Goal: Check status: Check status

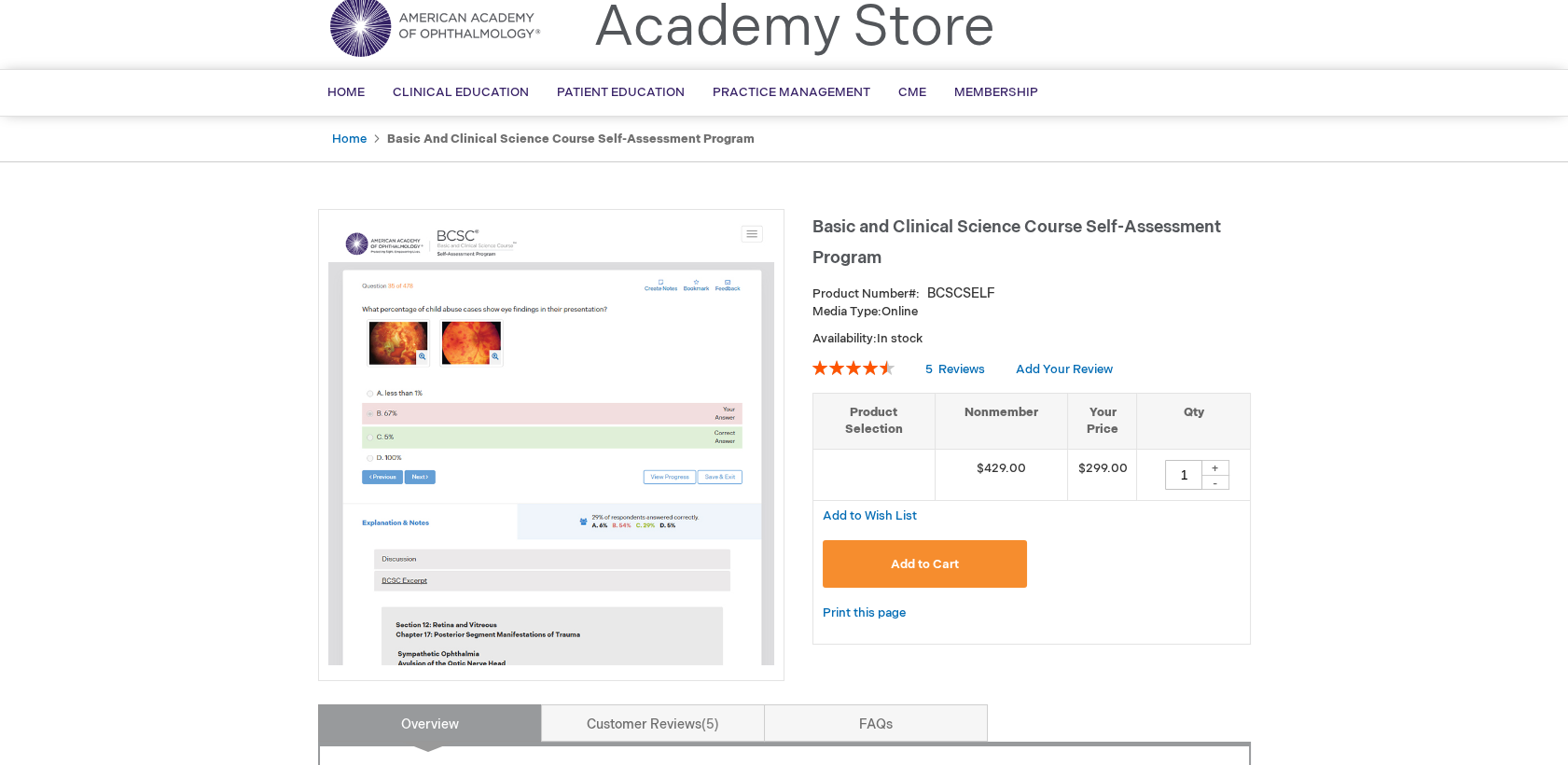
scroll to position [33, 0]
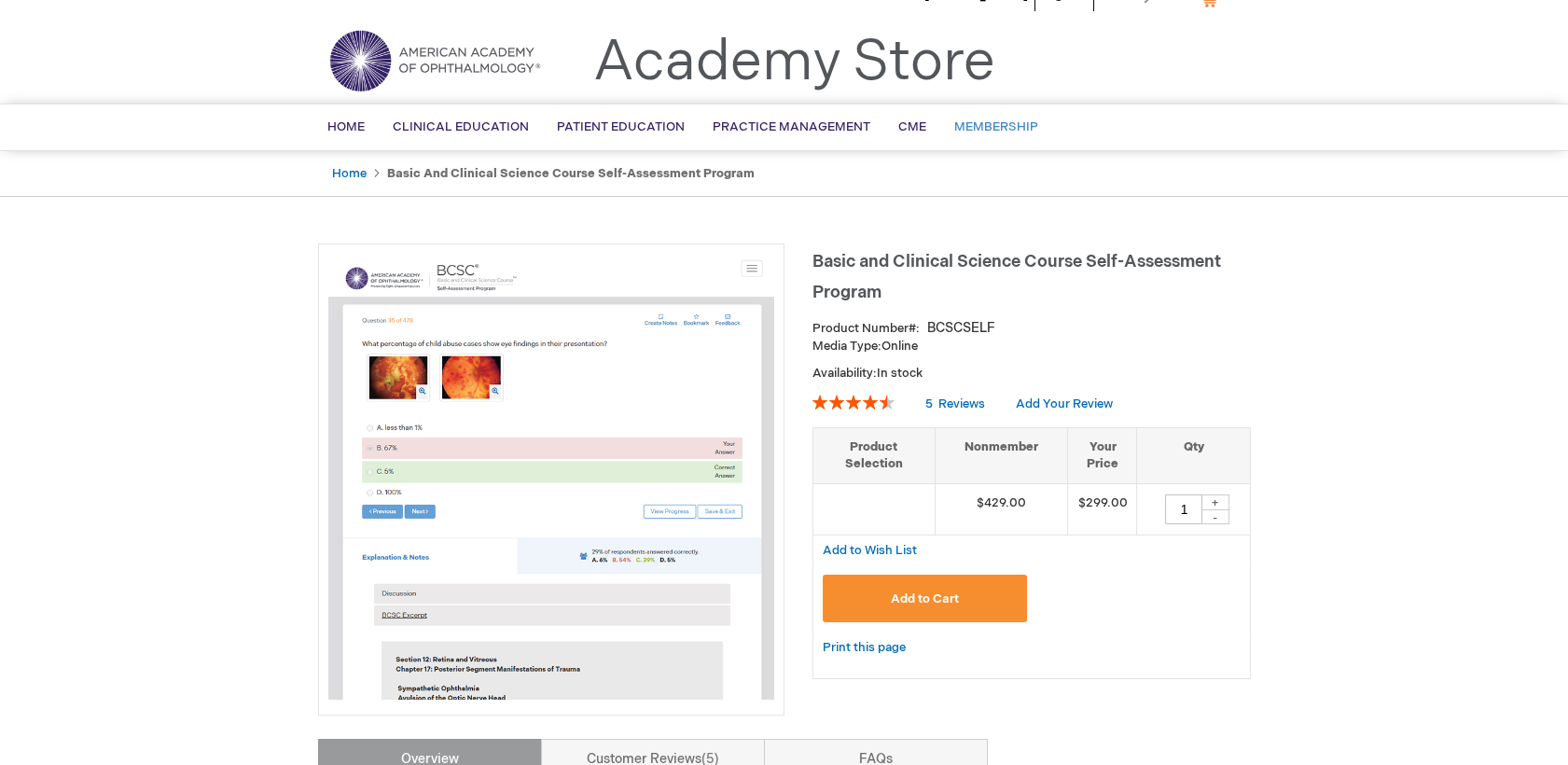
click at [1024, 121] on span "Membership" at bounding box center [996, 127] width 84 height 15
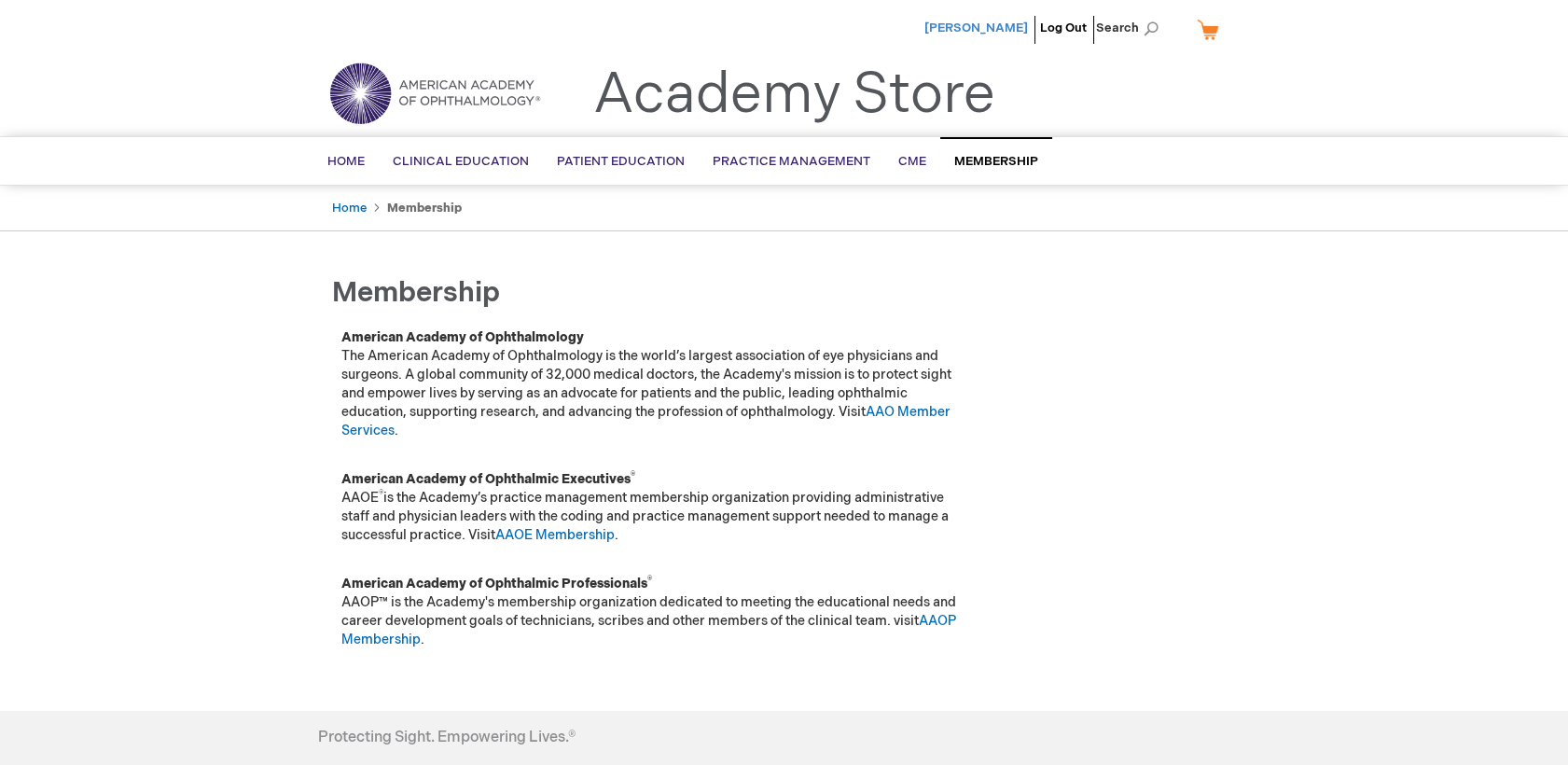
click at [978, 26] on span "[PERSON_NAME]" at bounding box center [976, 28] width 104 height 15
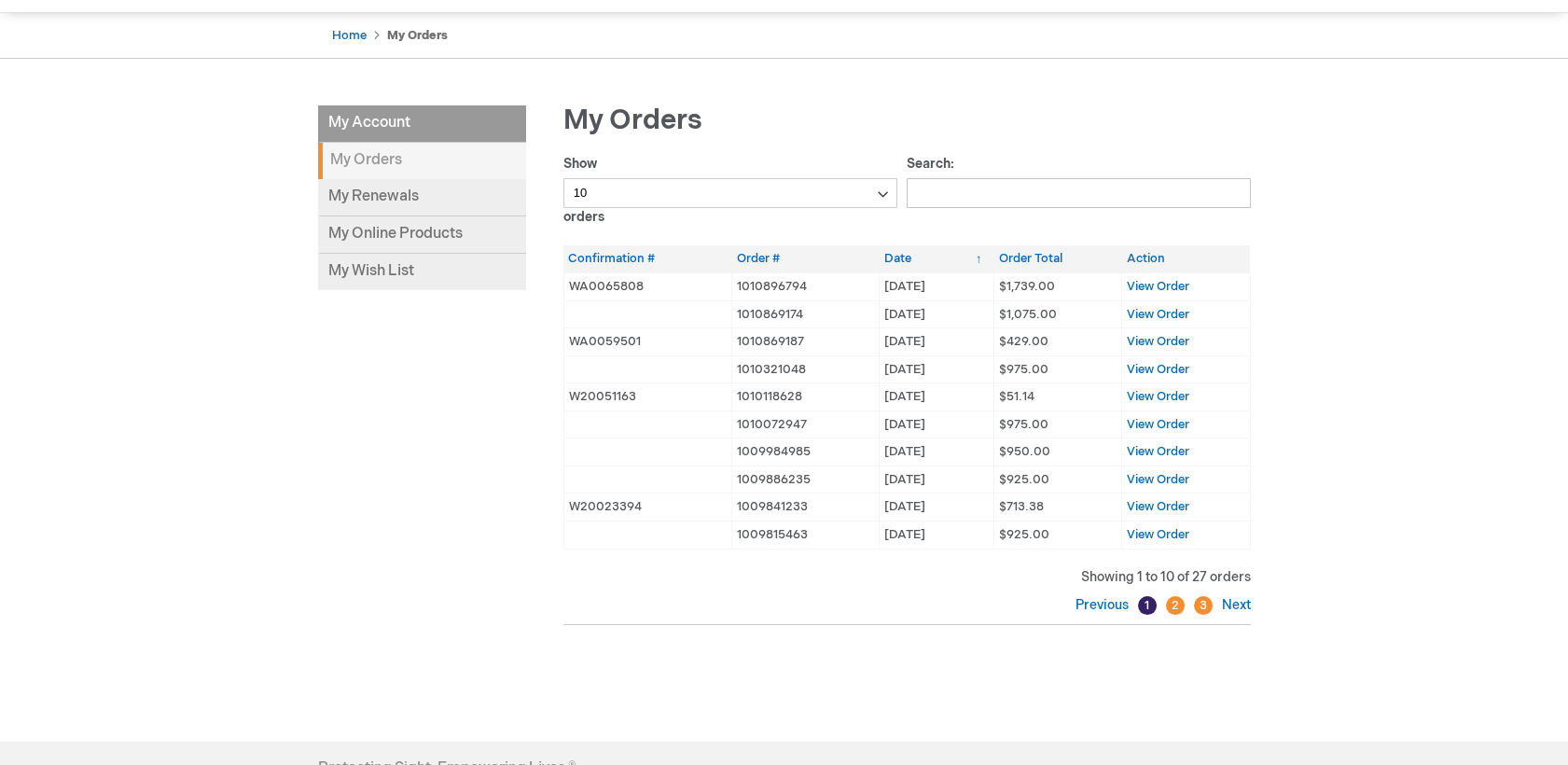
scroll to position [207, 0]
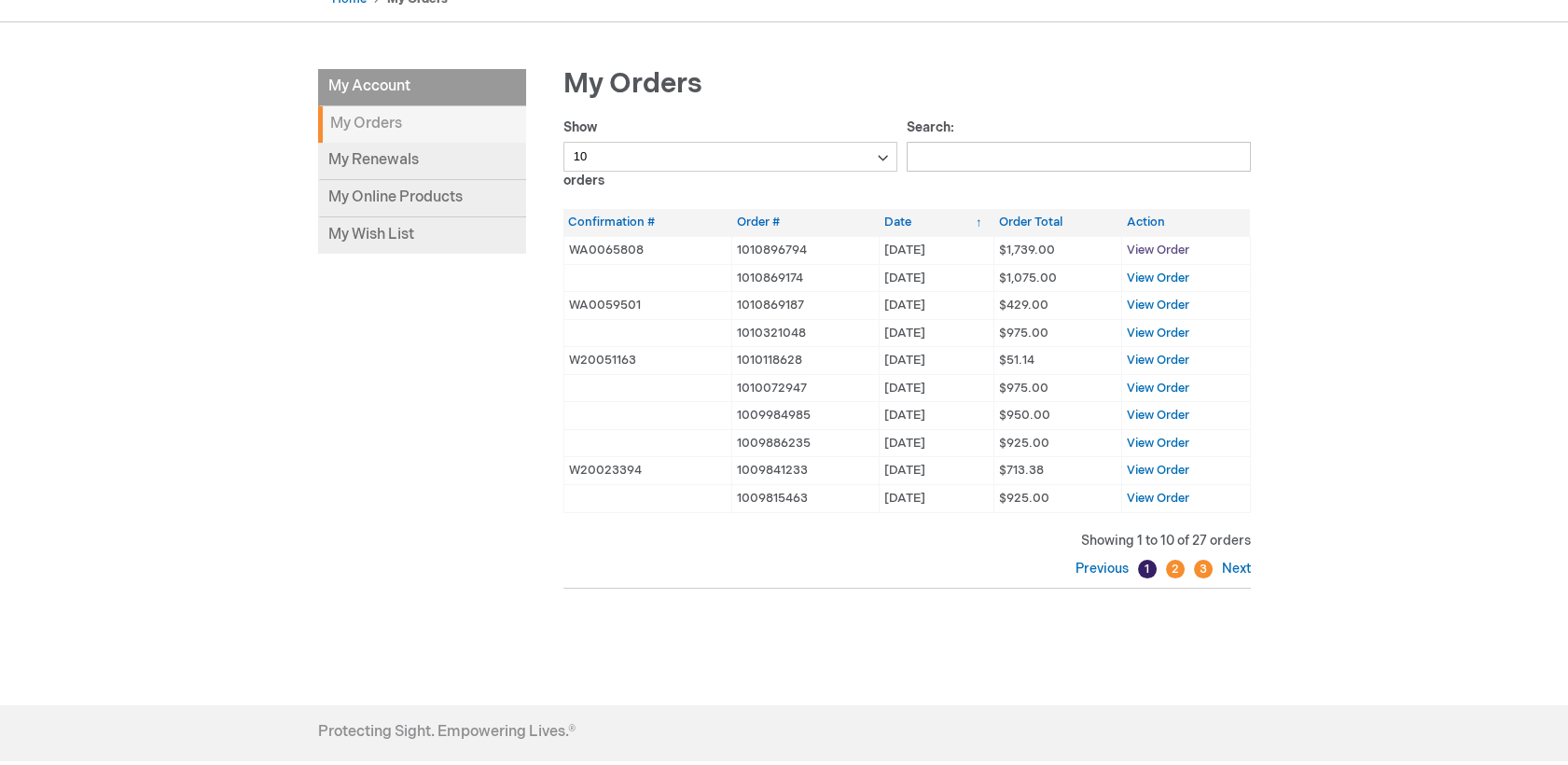
click at [1141, 248] on span "View Order" at bounding box center [1157, 250] width 63 height 15
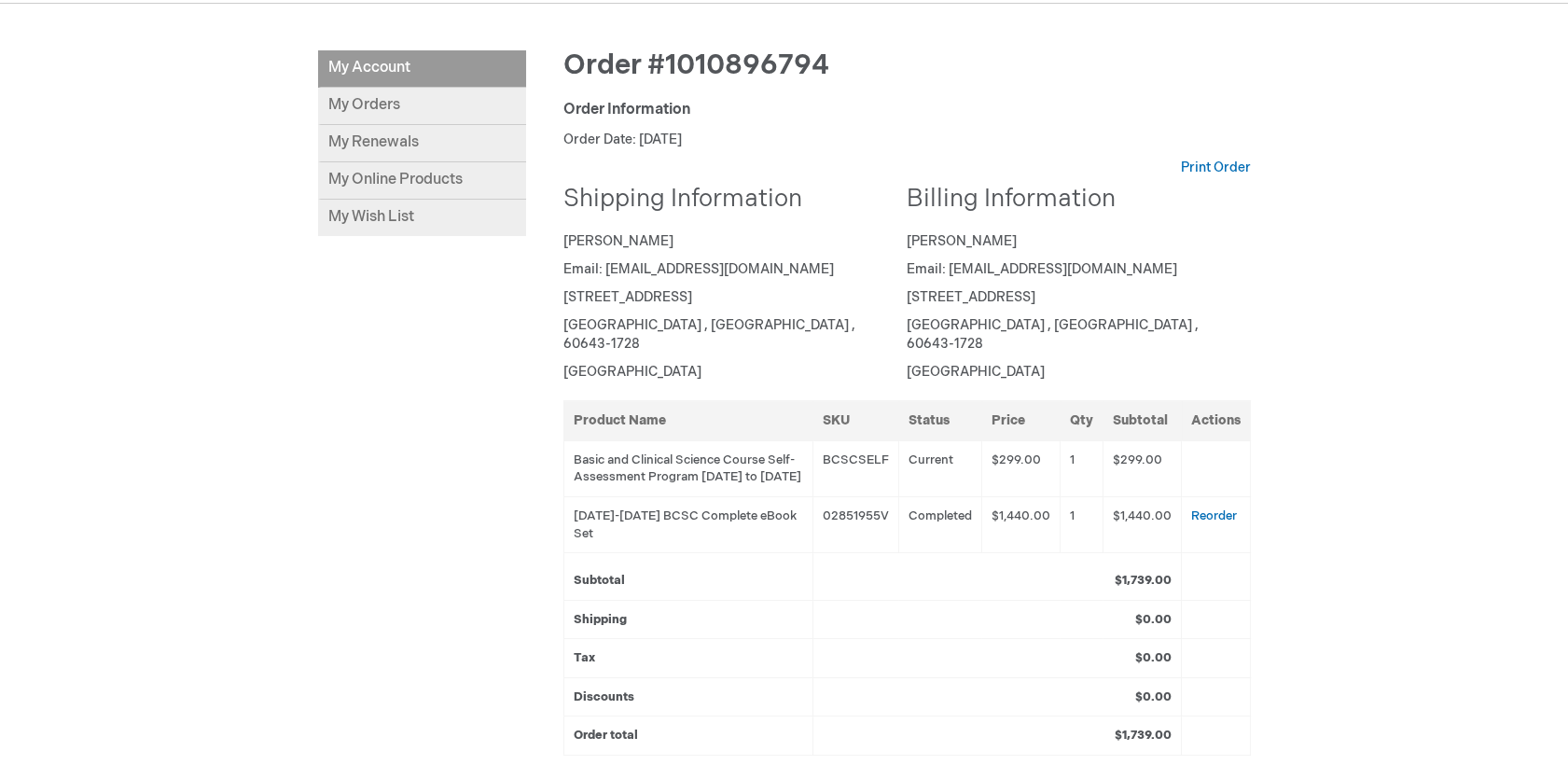
scroll to position [203, 0]
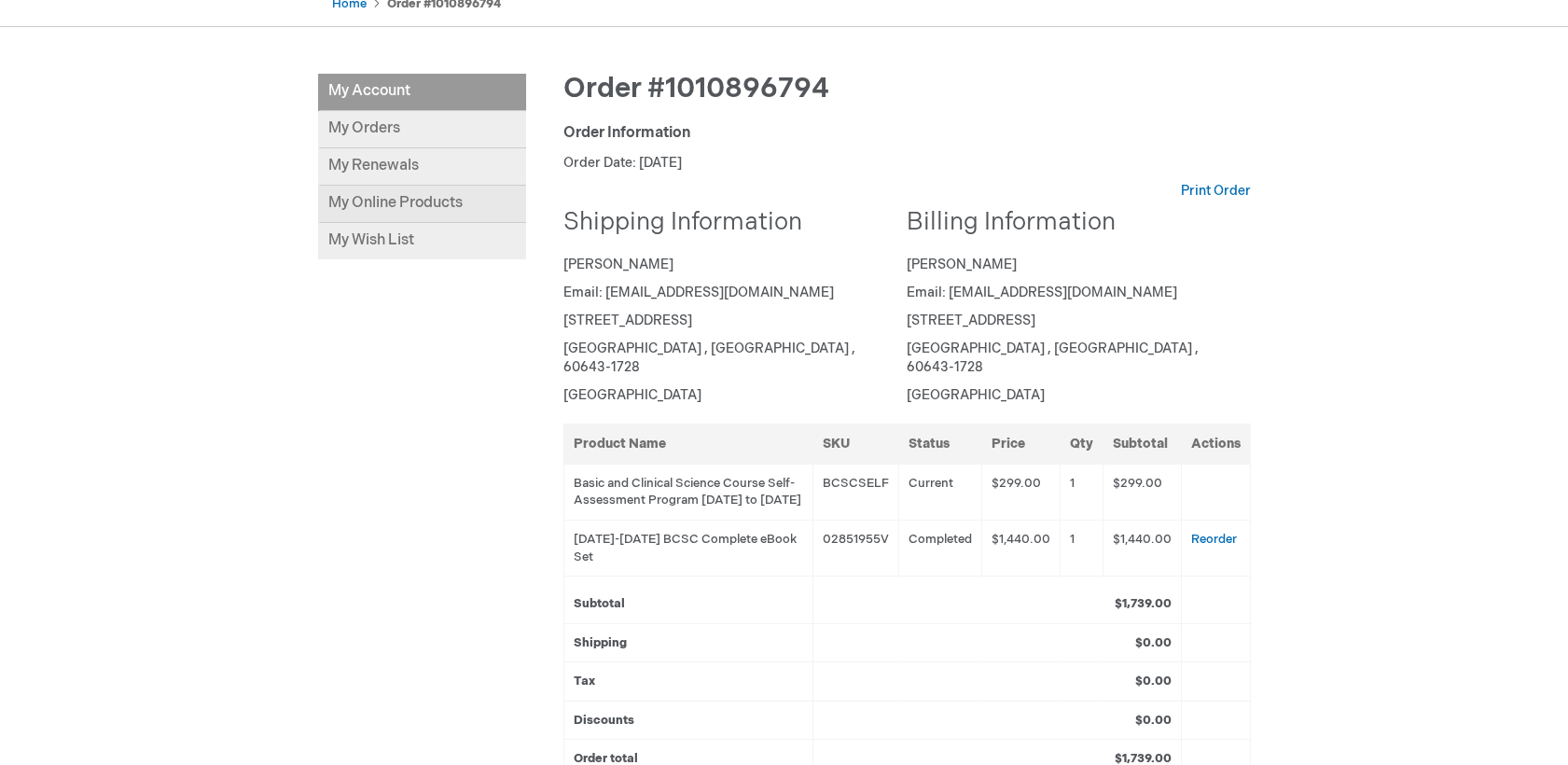
click at [474, 197] on link "My Online Products" at bounding box center [422, 205] width 208 height 37
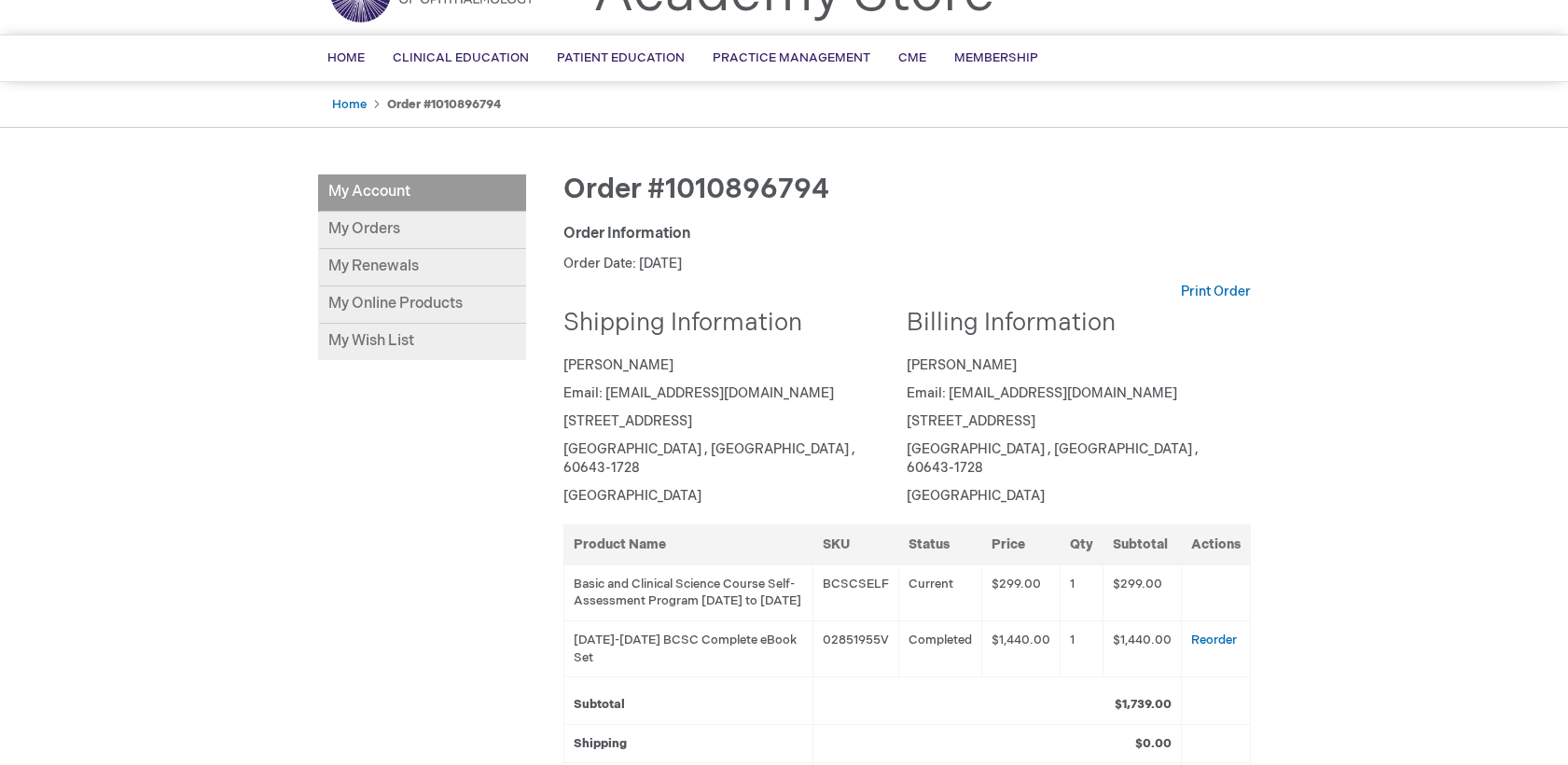
scroll to position [99, 0]
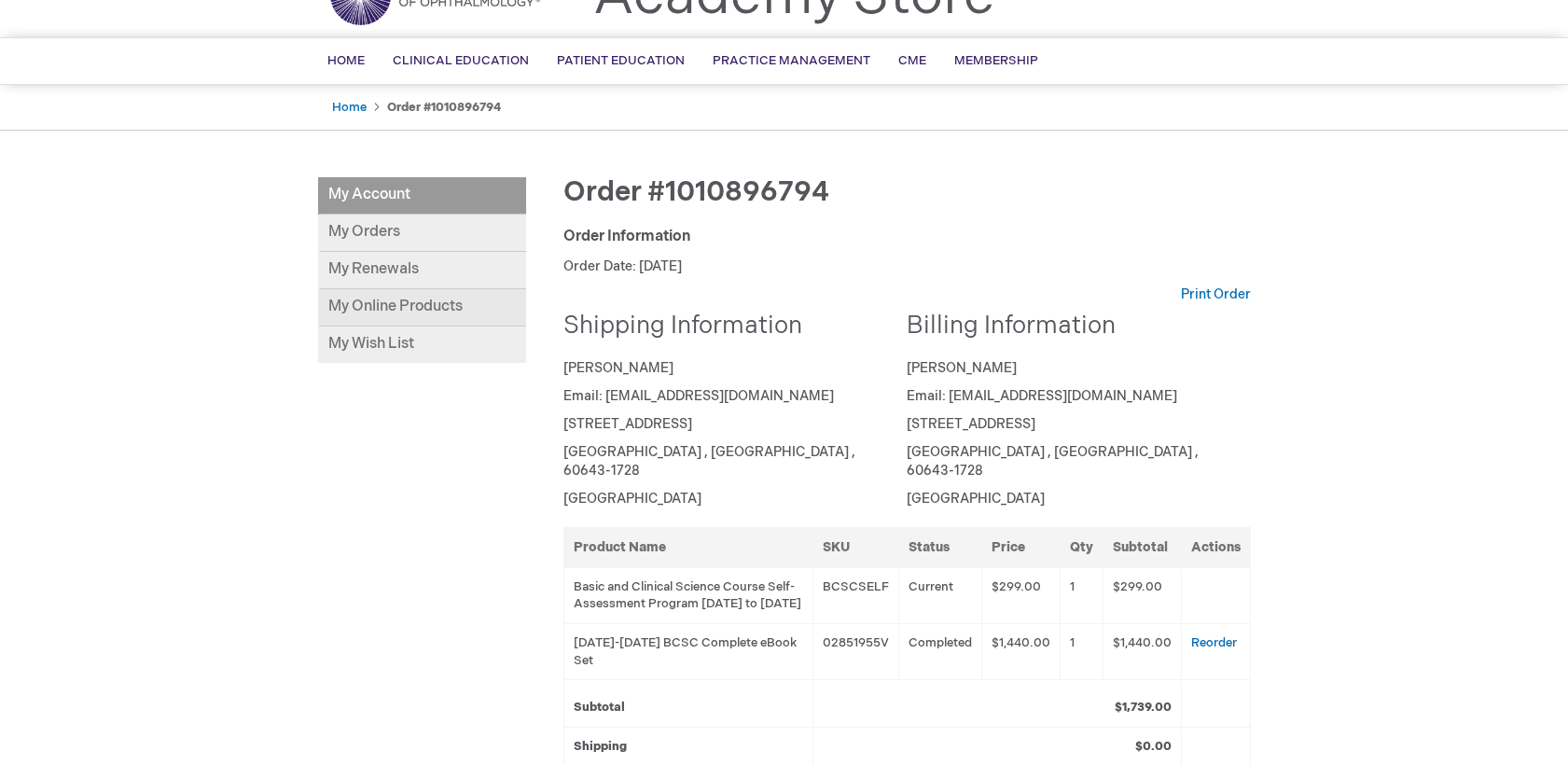
click at [425, 305] on link "My Online Products" at bounding box center [422, 308] width 208 height 37
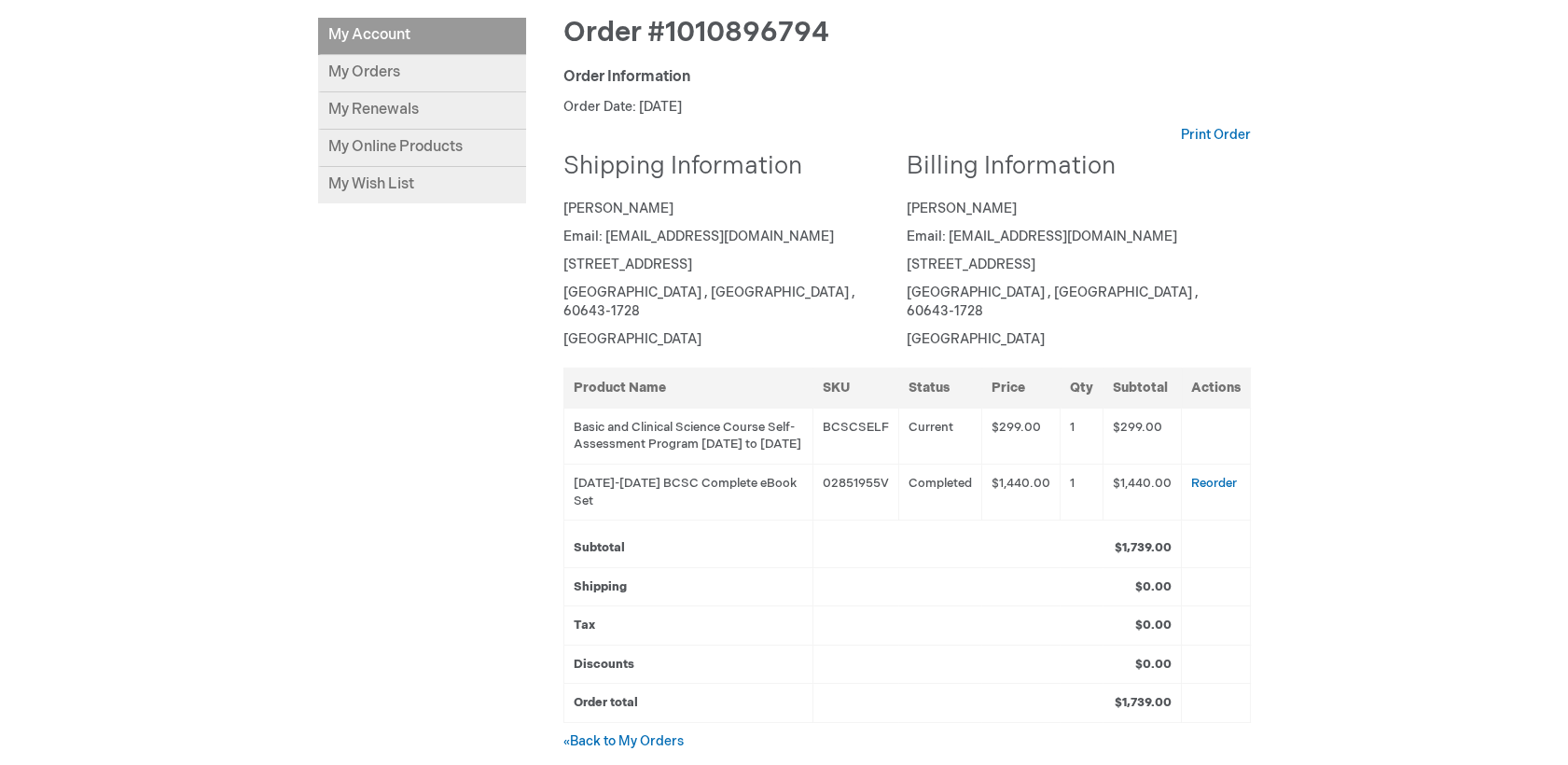
scroll to position [306, 0]
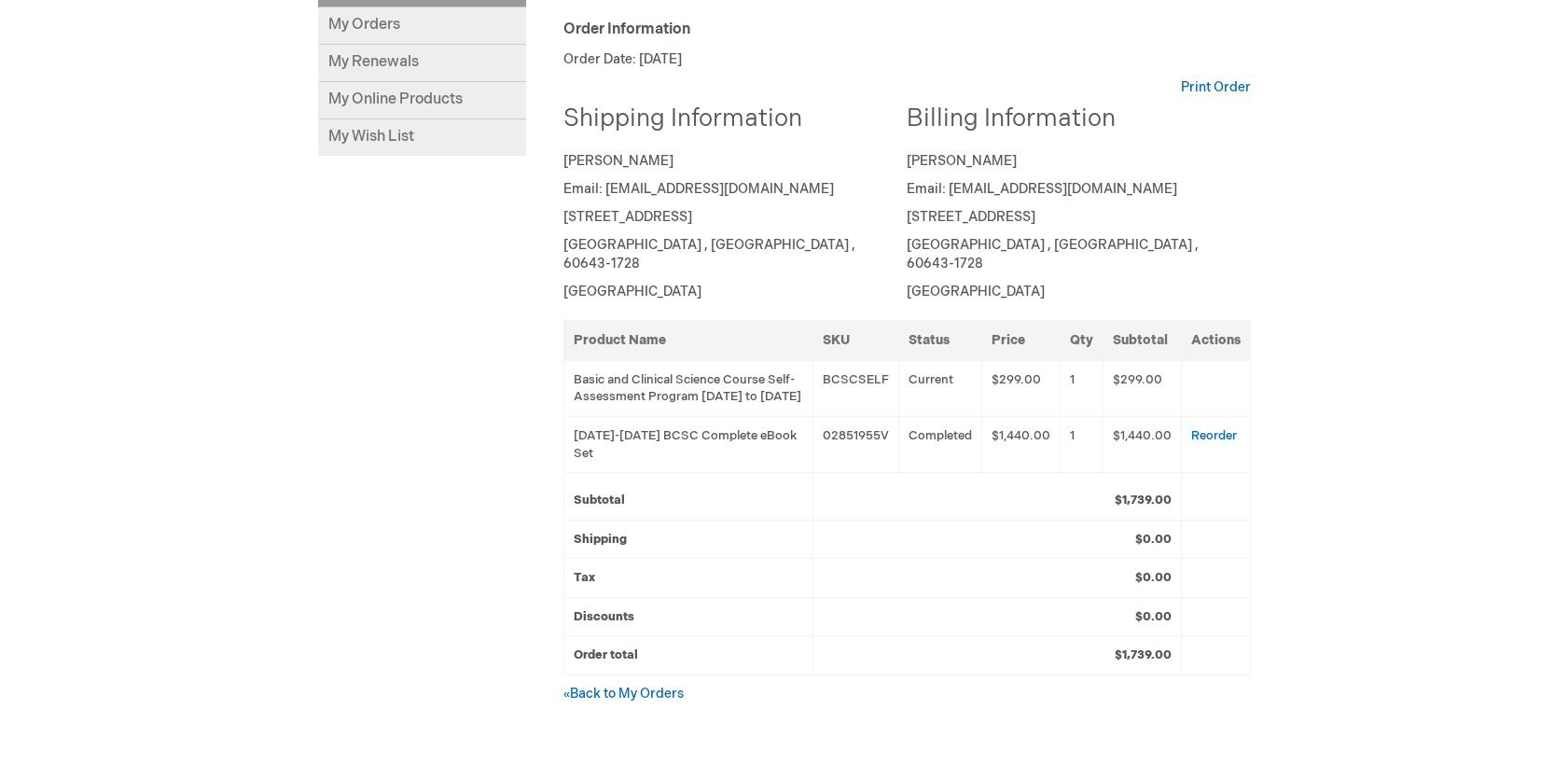
click at [671, 368] on td "Basic and Clinical Science Course Self-Assessment Program 01-Sep-2025 to 31-Aug…" at bounding box center [687, 388] width 249 height 56
click at [439, 91] on link "My Online Products" at bounding box center [422, 101] width 208 height 37
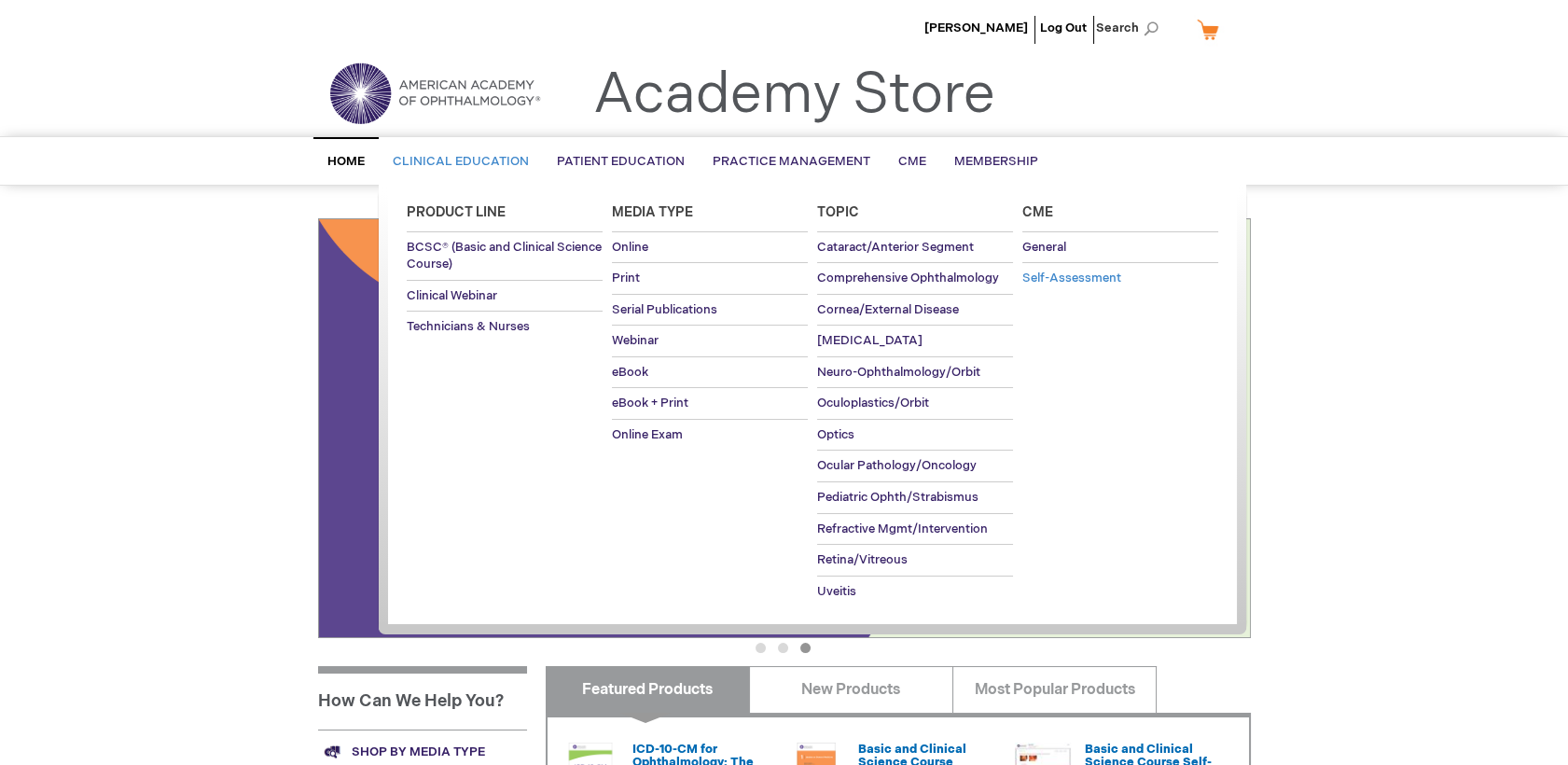
click at [1091, 273] on span "Self-Assessment" at bounding box center [1071, 278] width 99 height 15
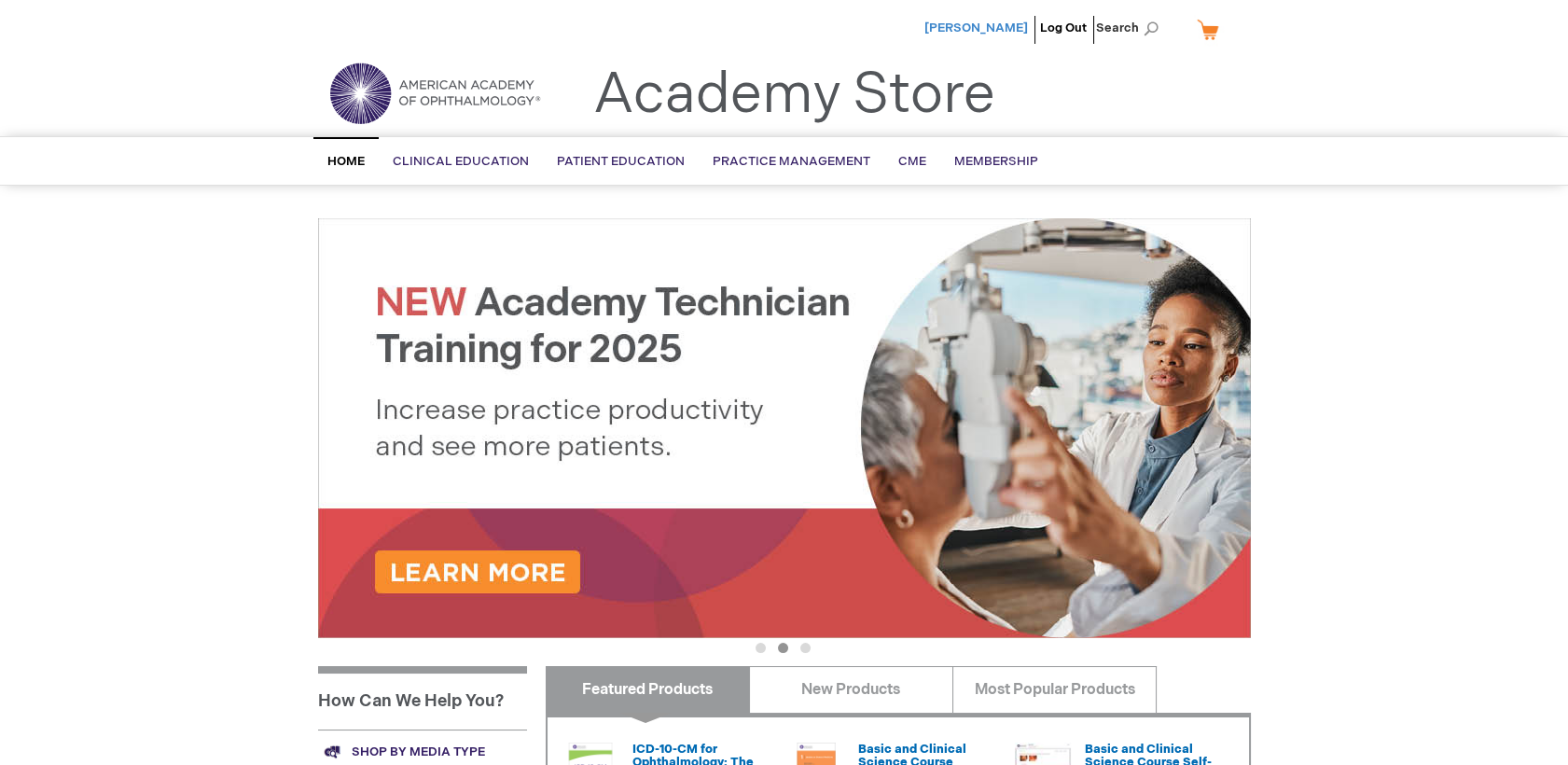
click at [983, 34] on span "[PERSON_NAME]" at bounding box center [976, 28] width 104 height 15
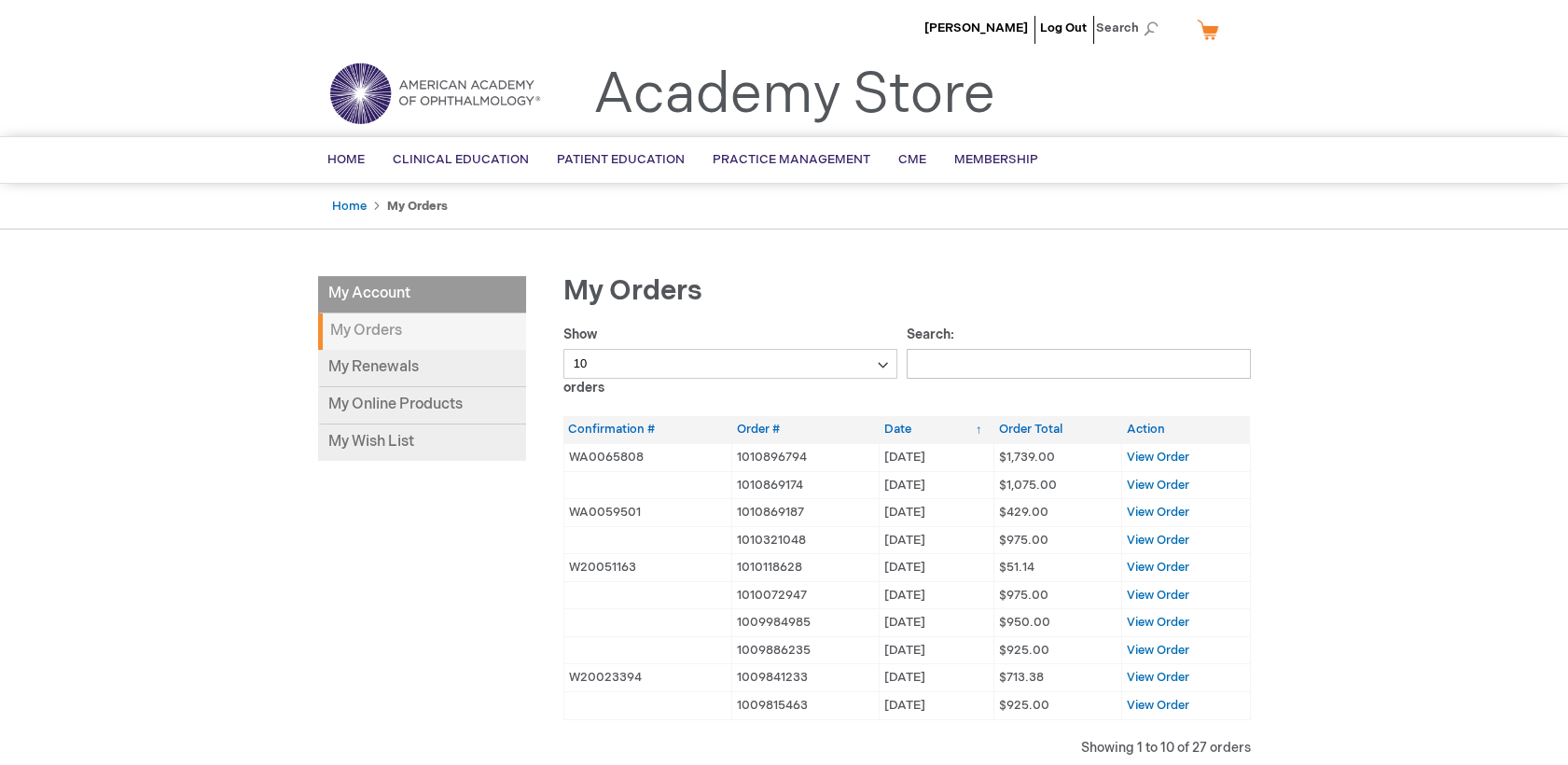
click at [439, 333] on strong "My Orders" at bounding box center [422, 332] width 208 height 36
click at [424, 288] on li "My Account" at bounding box center [422, 295] width 208 height 37
click at [404, 398] on link "My Online Products" at bounding box center [422, 405] width 208 height 37
